Goal: Task Accomplishment & Management: Use online tool/utility

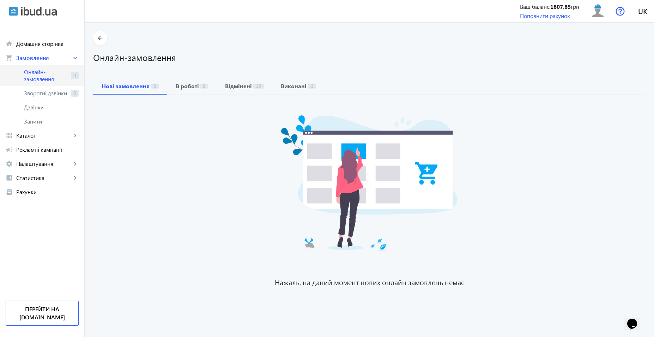
click at [44, 71] on span "Онлайн-замовлення" at bounding box center [46, 75] width 44 height 14
click at [37, 72] on span "Онлайн-замовлення" at bounding box center [46, 75] width 44 height 14
click at [41, 70] on span "Онлайн-замовлення" at bounding box center [46, 75] width 44 height 14
